Goal: Information Seeking & Learning: Find specific fact

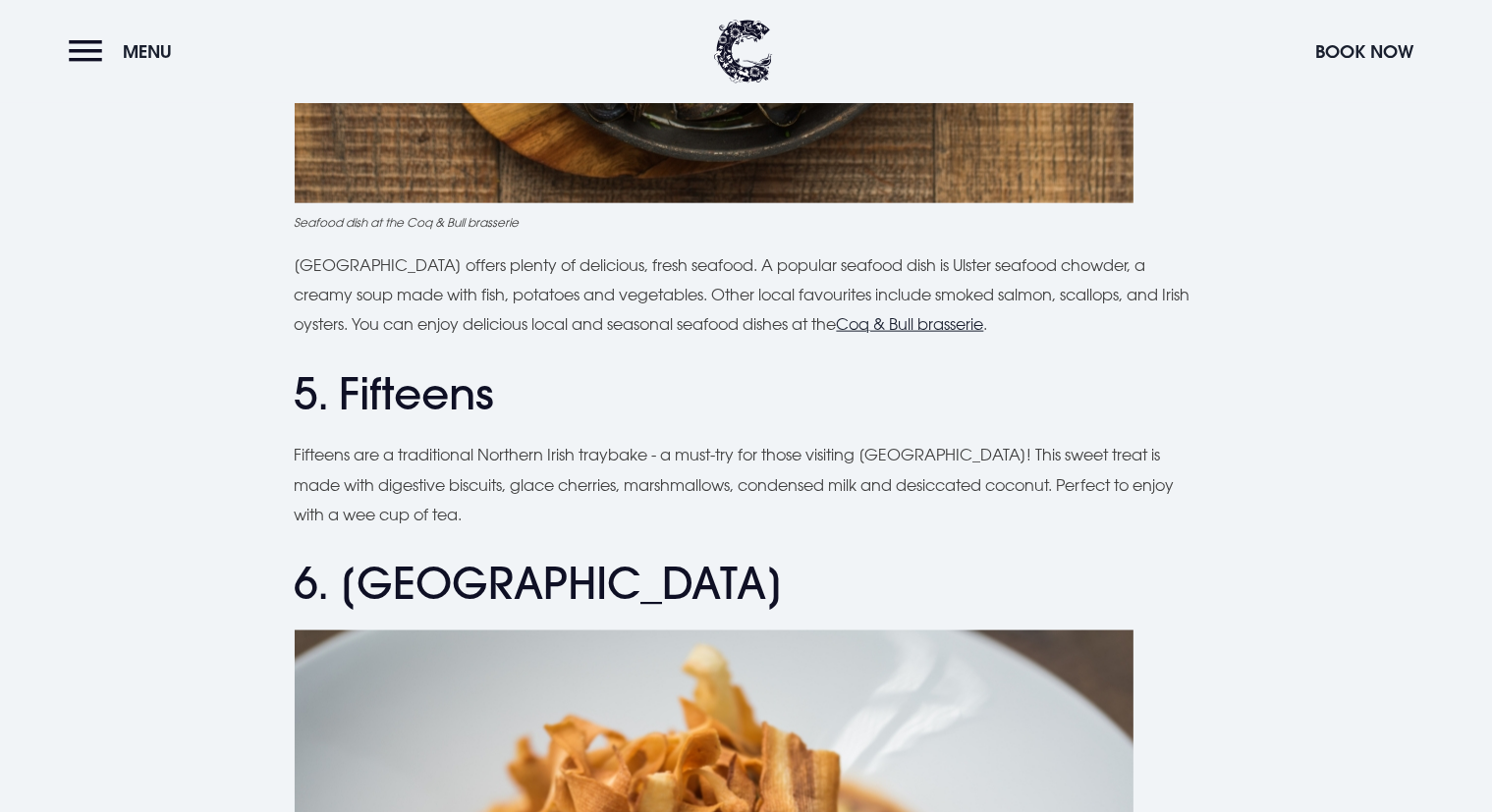
scroll to position [2384, 0]
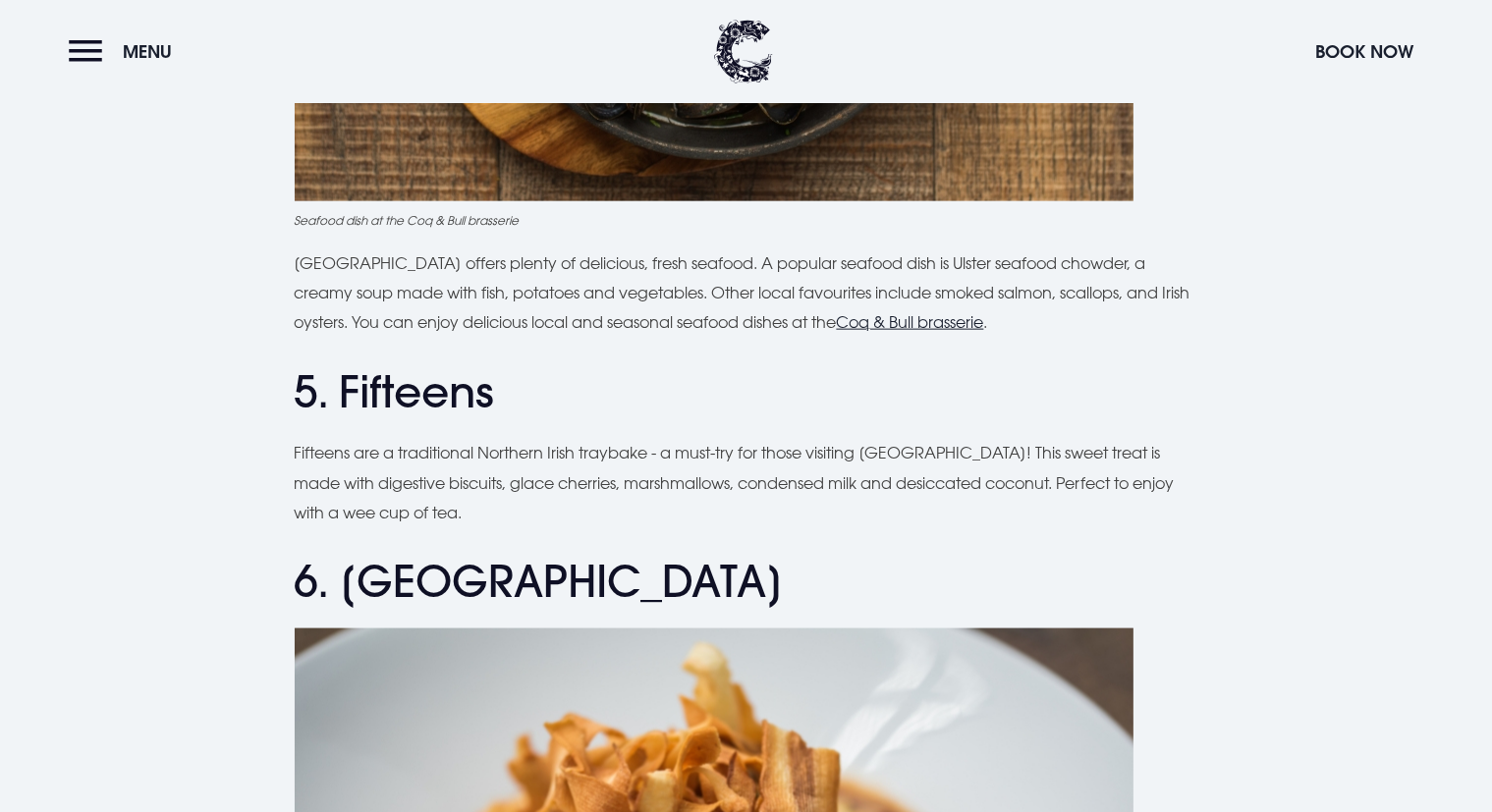
click at [611, 458] on p "Fifteens are a traditional Northern Irish traybake - a must-try for those visit…" at bounding box center [746, 482] width 904 height 89
copy p "traybake"
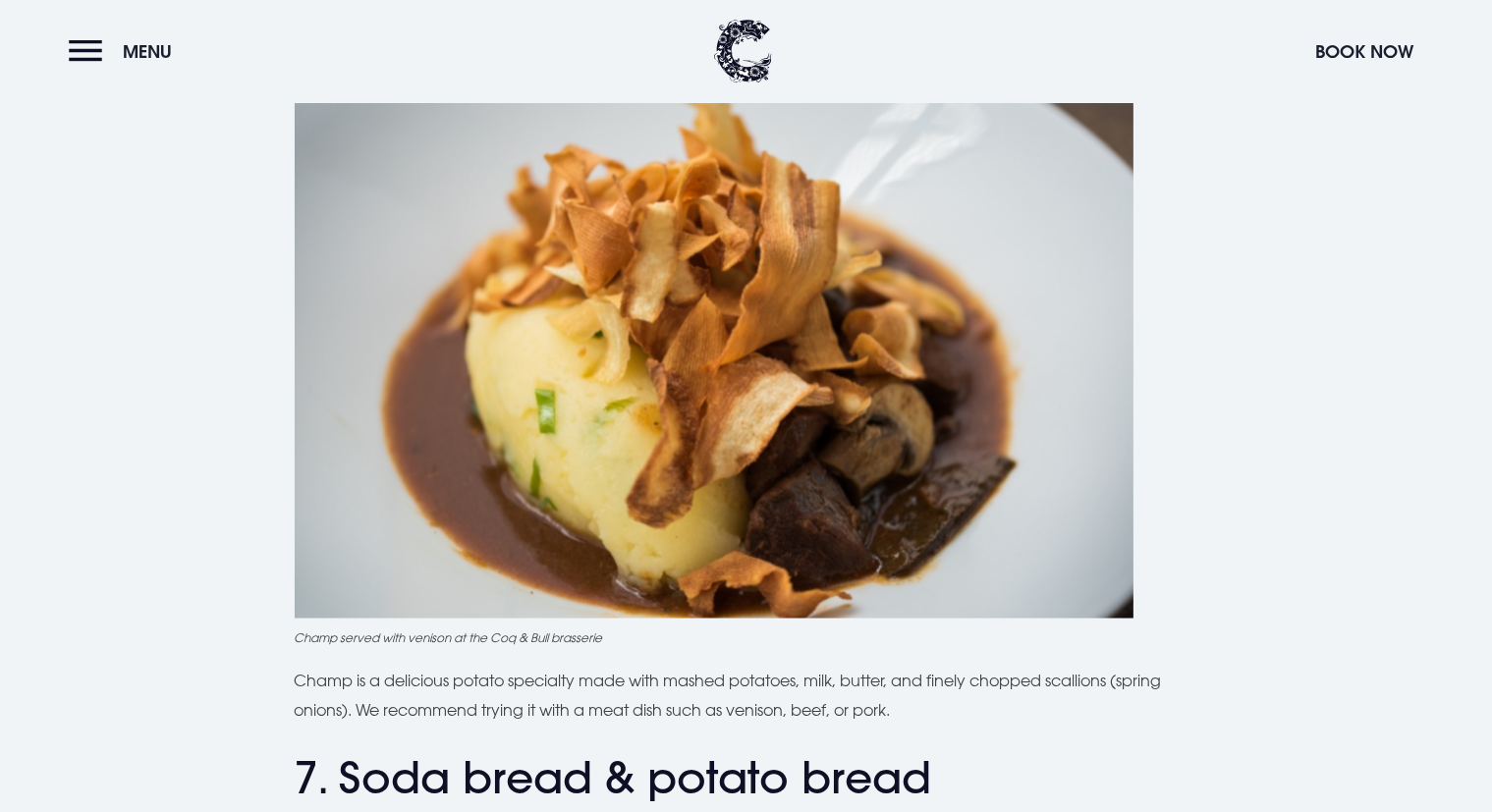
scroll to position [3006, 0]
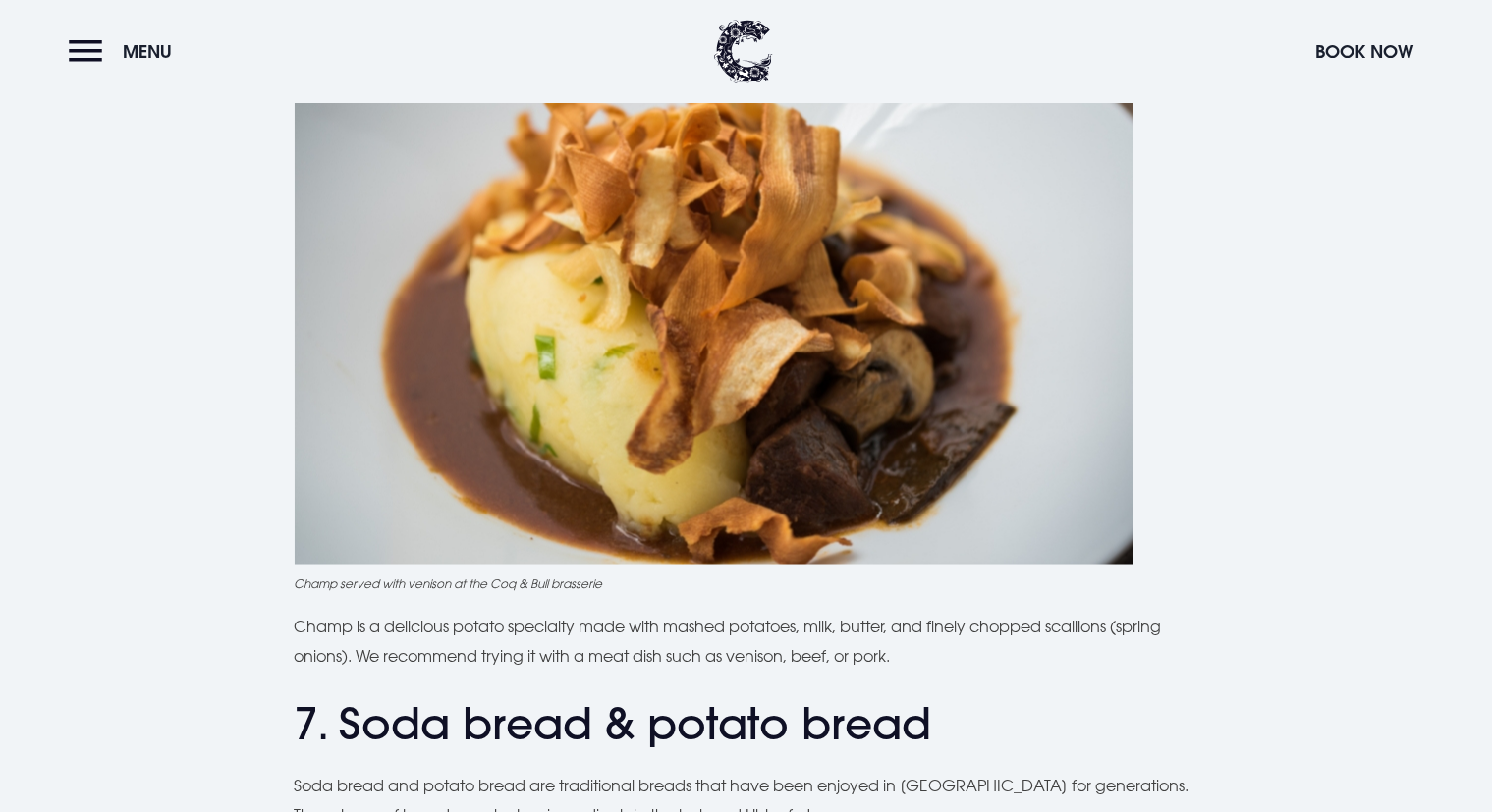
click at [760, 647] on p "Champ is a delicious potato specialty made with mashed potatoes, milk, butter, …" at bounding box center [746, 641] width 904 height 60
copy p "venison"
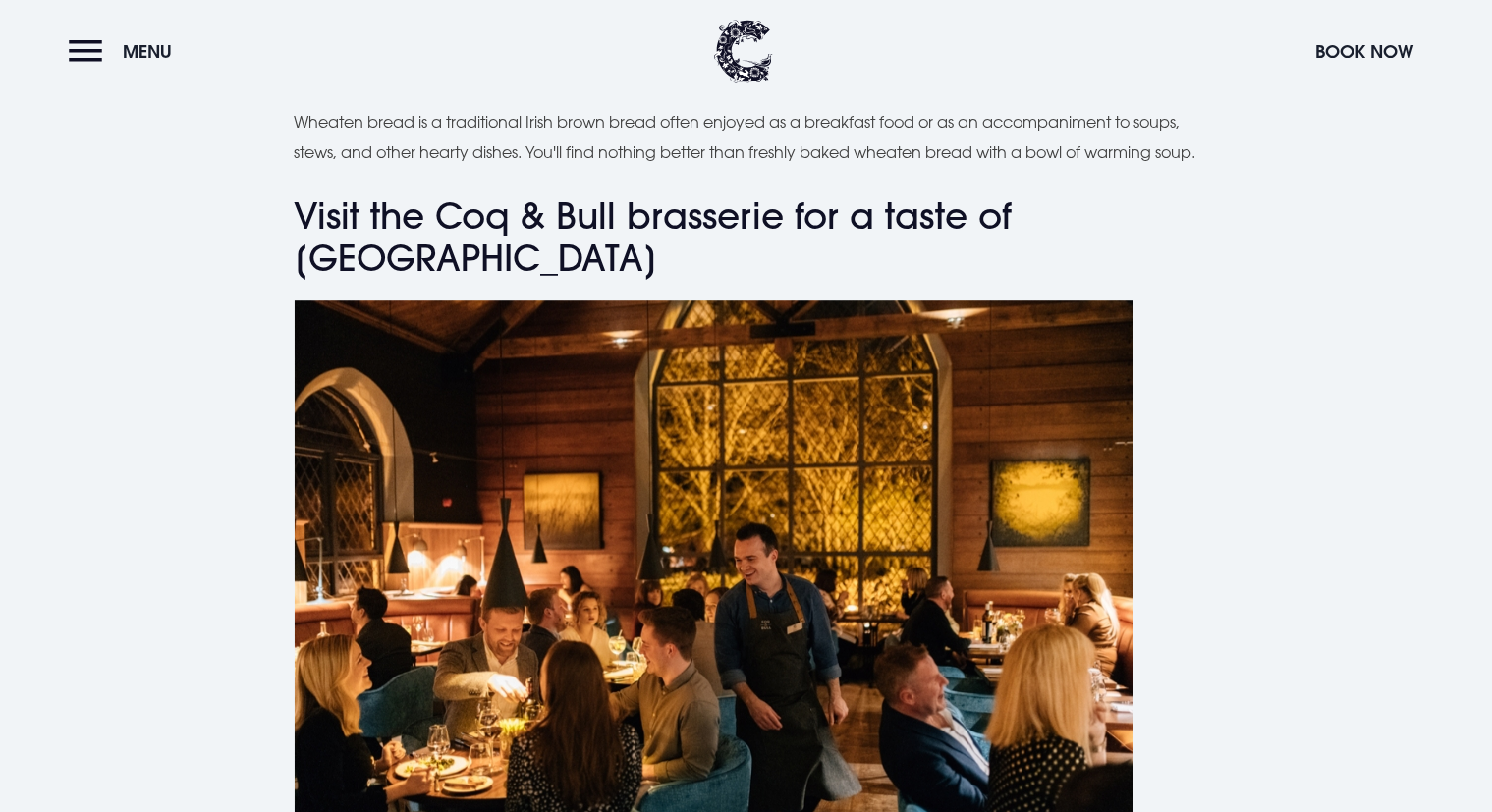
scroll to position [5653, 0]
